Goal: Information Seeking & Learning: Understand process/instructions

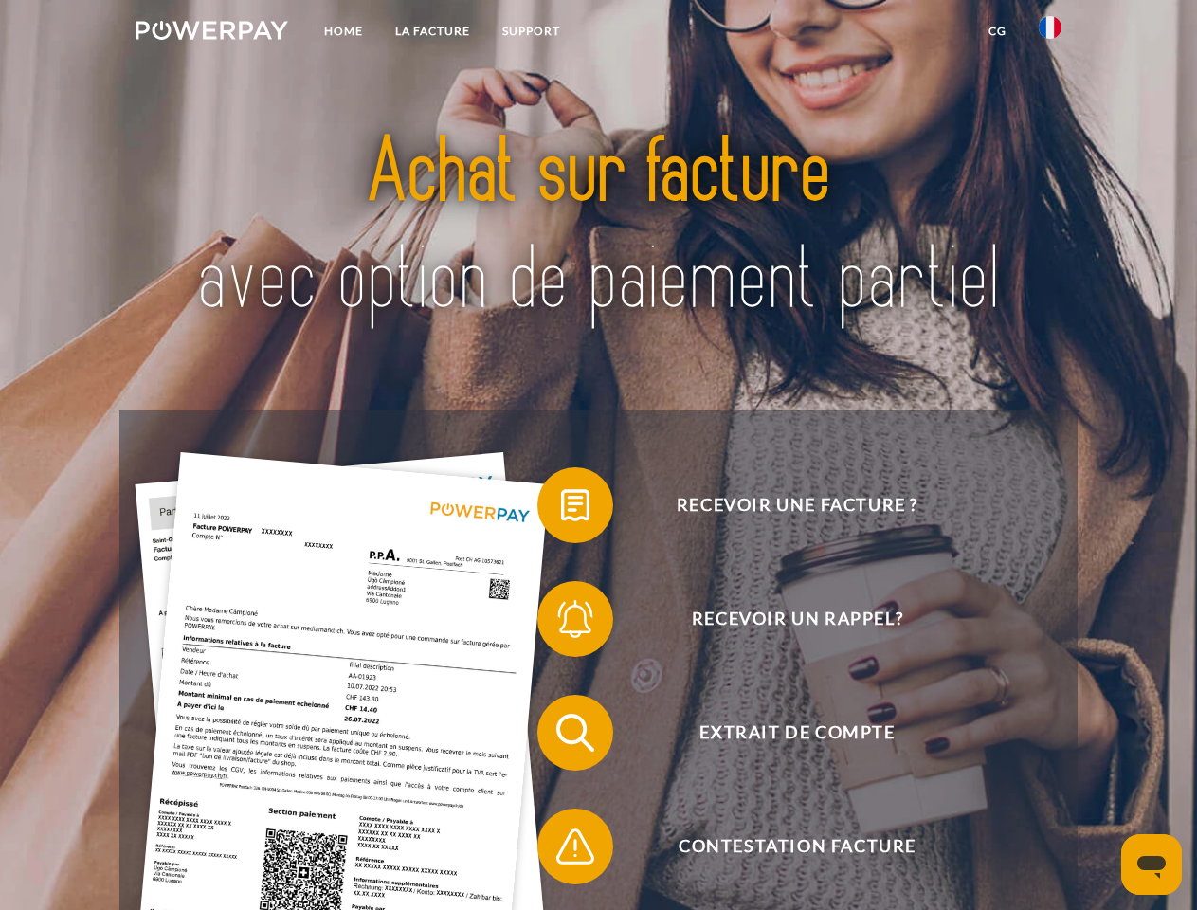
click at [211, 33] on img at bounding box center [212, 30] width 153 height 19
click at [1051, 33] on img at bounding box center [1050, 27] width 23 height 23
click at [997, 31] on link "CG" at bounding box center [998, 31] width 50 height 34
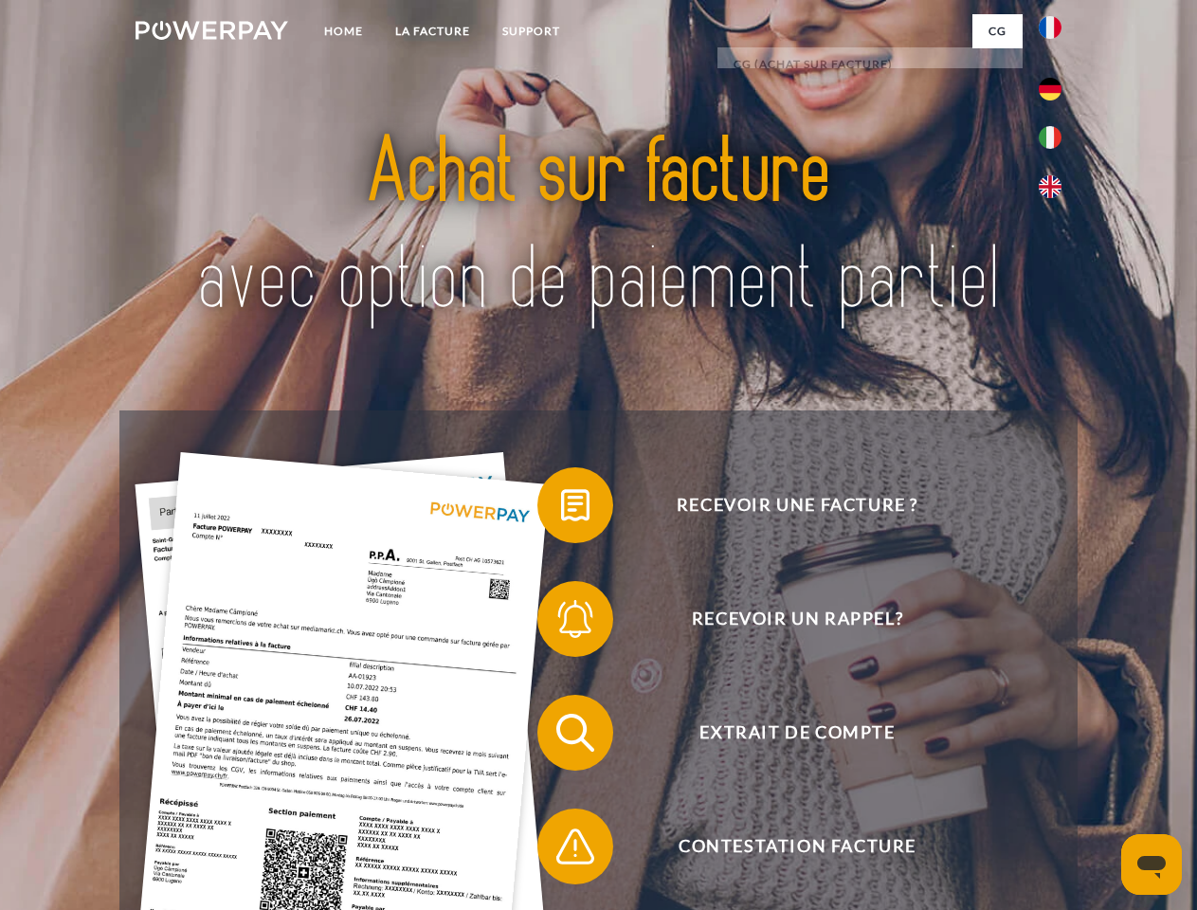
click at [561, 509] on span at bounding box center [547, 505] width 95 height 95
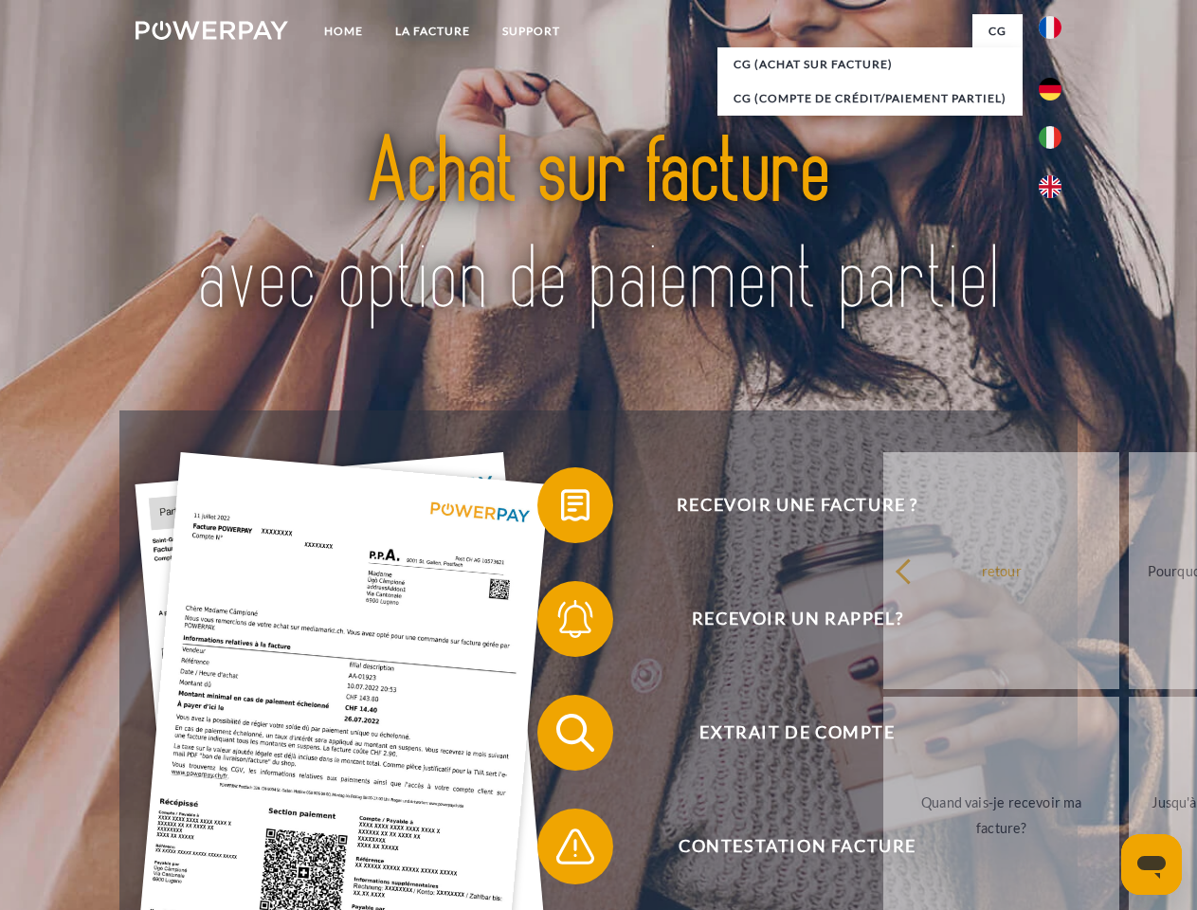
click at [561, 623] on span at bounding box center [547, 619] width 95 height 95
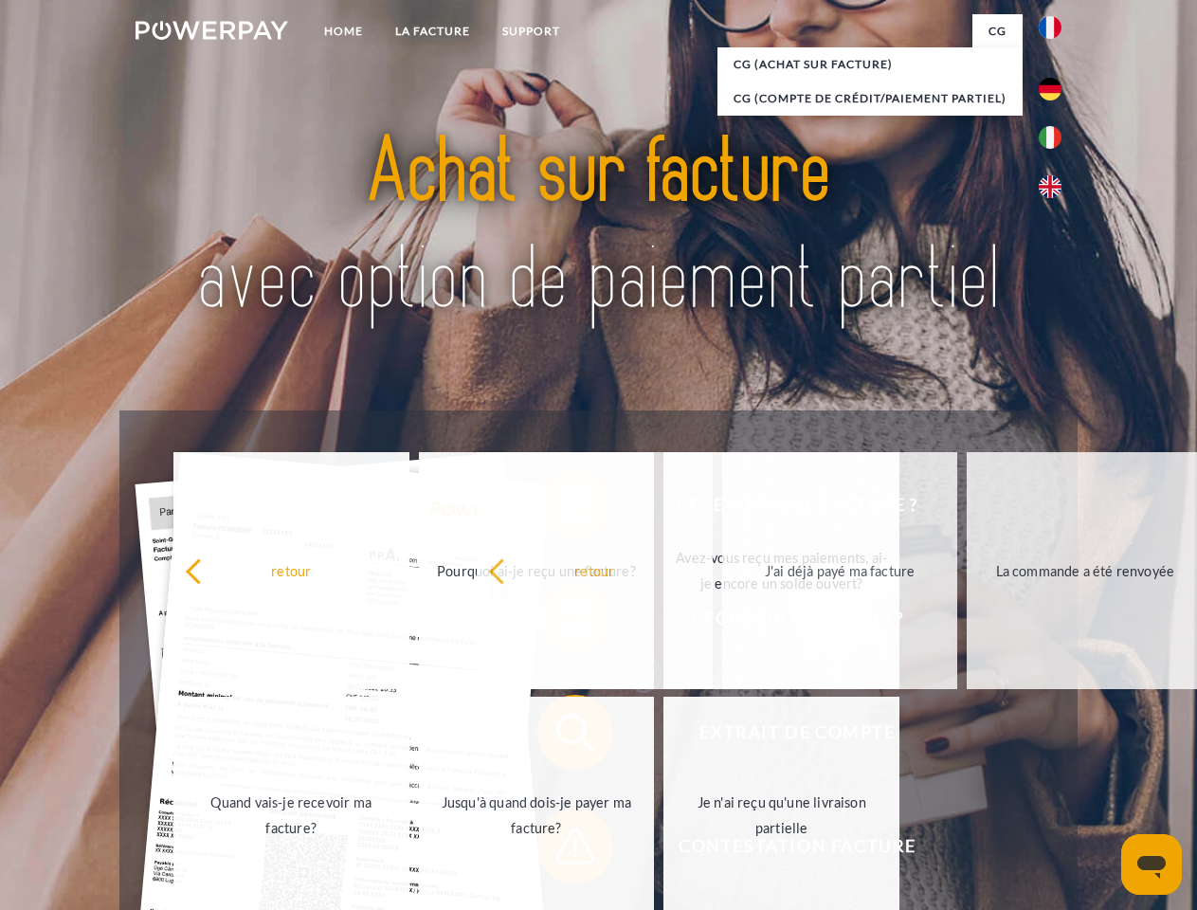
click at [561, 850] on span at bounding box center [547, 846] width 95 height 95
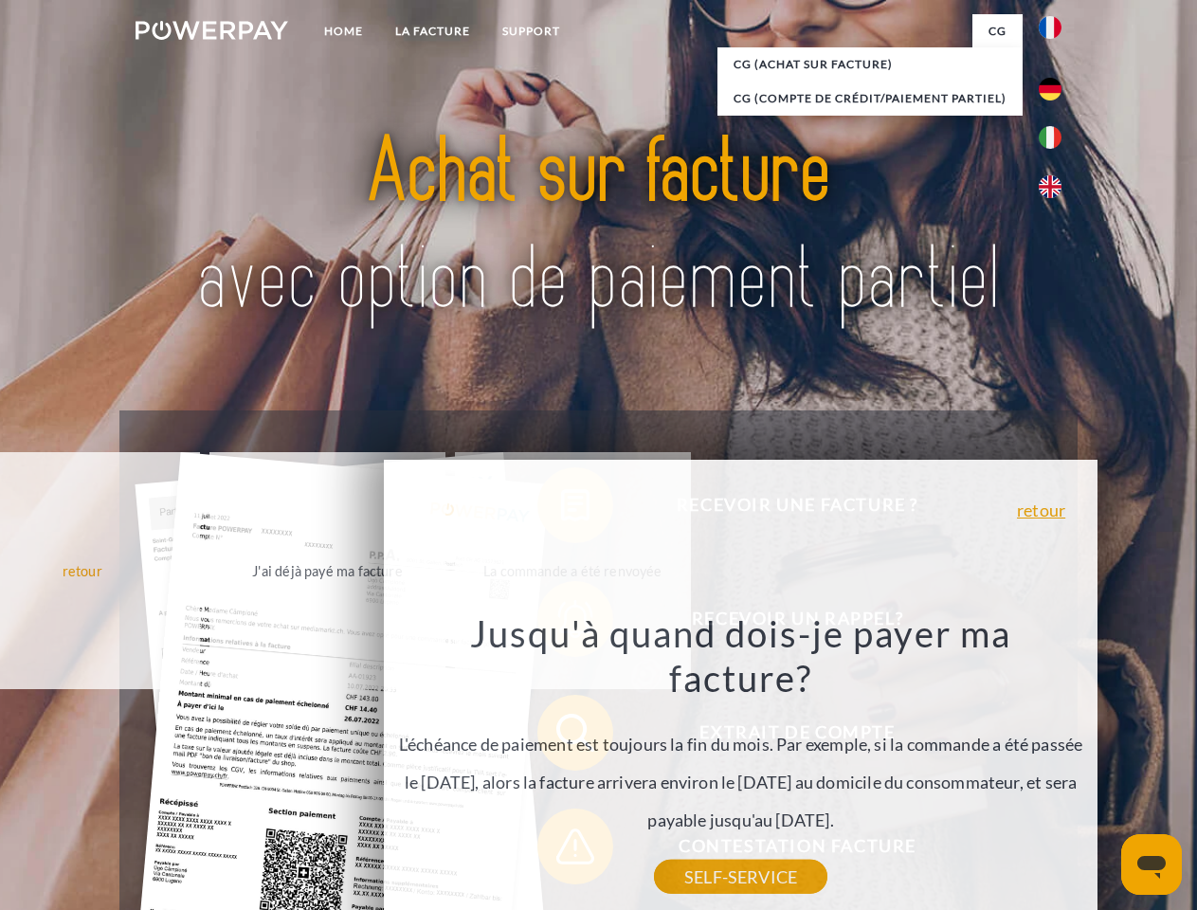
click at [1152, 865] on icon "Ouvrir la fenêtre de messagerie" at bounding box center [1152, 867] width 28 height 23
